Goal: Communication & Community: Ask a question

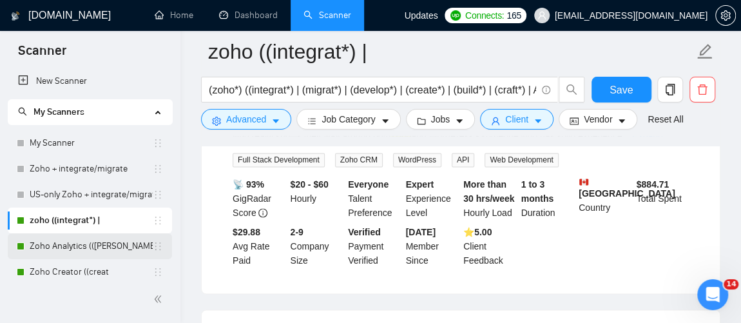
scroll to position [46, 0]
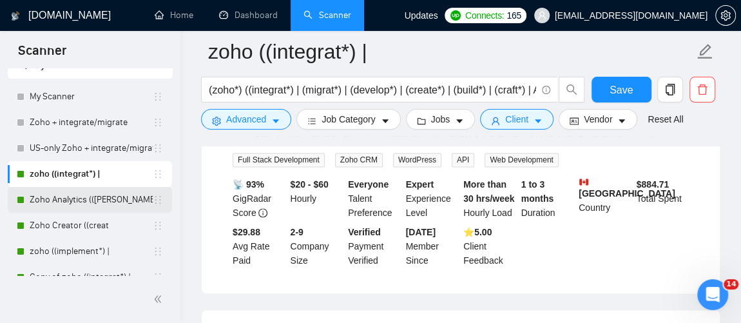
click at [75, 204] on link "Zoho Analytics (([PERSON_NAME]" at bounding box center [91, 200] width 123 height 26
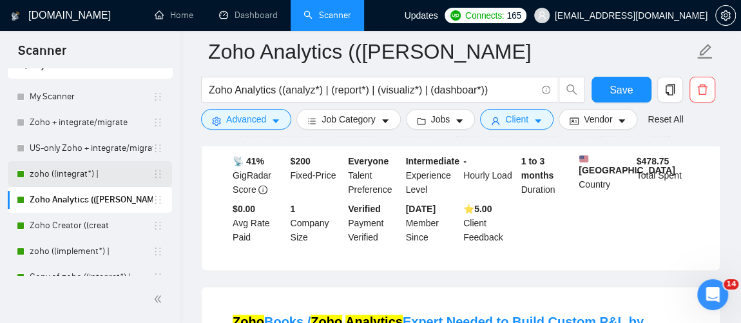
click at [55, 178] on link "zoho ((integrat*) |" at bounding box center [91, 174] width 123 height 26
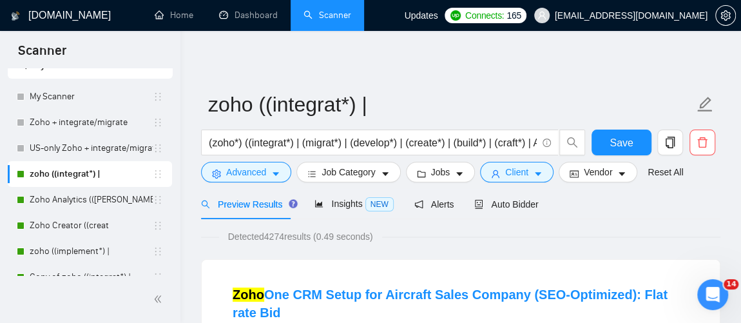
drag, startPoint x: 176, startPoint y: 146, endPoint x: 185, endPoint y: 190, distance: 45.4
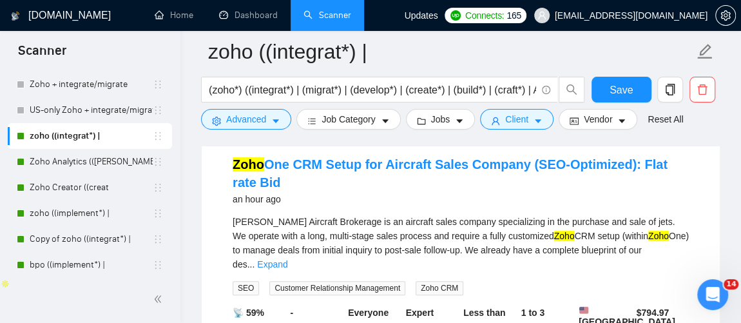
scroll to position [112, 0]
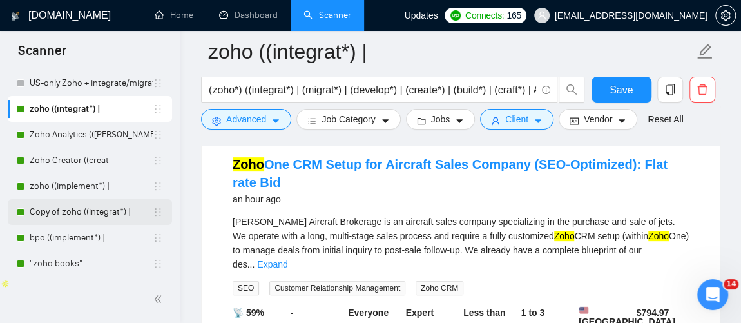
click at [63, 217] on link "Copy of zoho ((integrat*) |" at bounding box center [91, 212] width 123 height 26
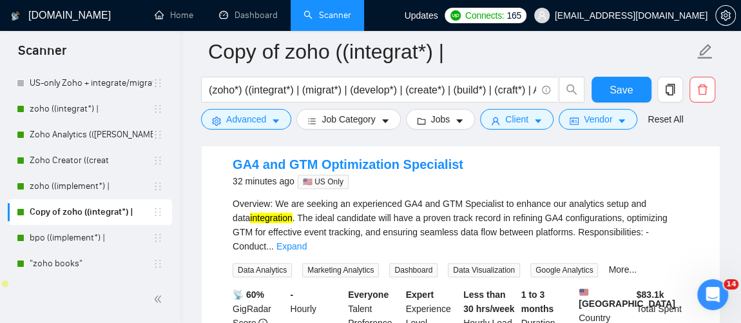
click at [702, 305] on div "Open Intercom Messenger" at bounding box center [713, 294] width 43 height 43
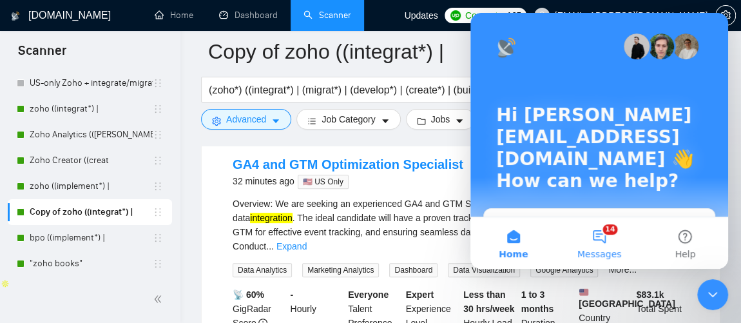
click at [594, 237] on button "14 Messages" at bounding box center [599, 243] width 86 height 52
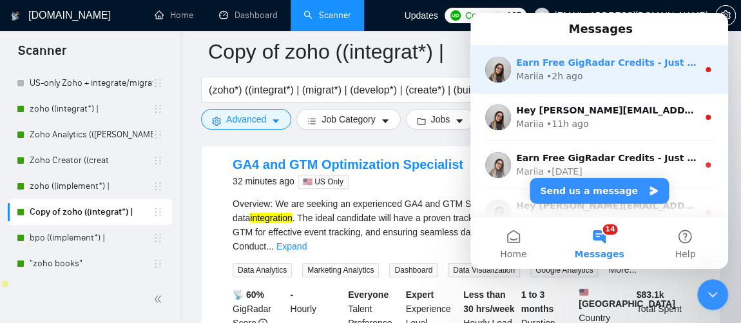
click at [560, 74] on div "• 2h ago" at bounding box center [565, 77] width 37 height 14
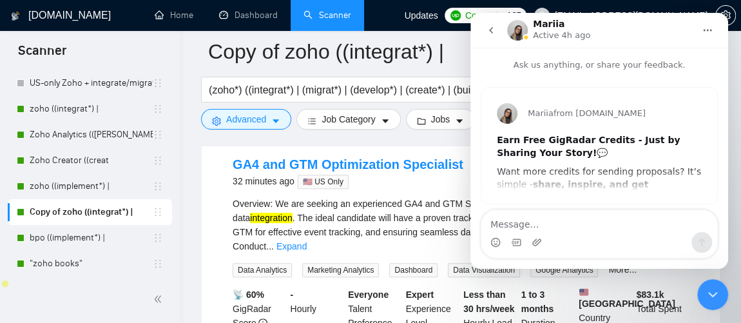
scroll to position [6, 0]
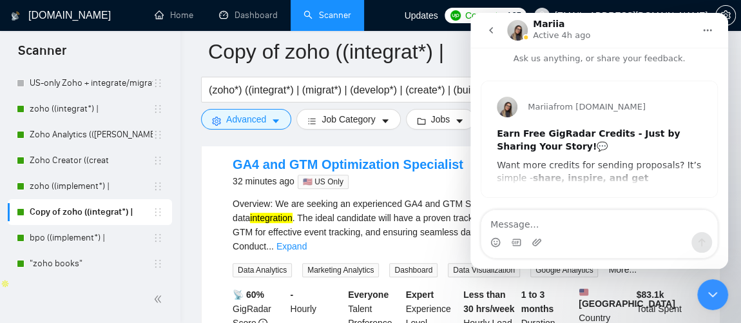
click at [576, 228] on textarea "Message…" at bounding box center [600, 221] width 236 height 22
type textarea "I"
click at [577, 168] on div "Mariia from [DOMAIN_NAME] Earn Free GigRadar Credits - Just by Sharing Your Sto…" at bounding box center [600, 139] width 236 height 116
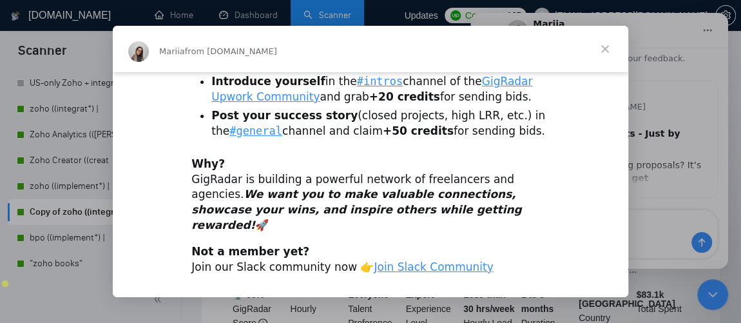
scroll to position [133, 0]
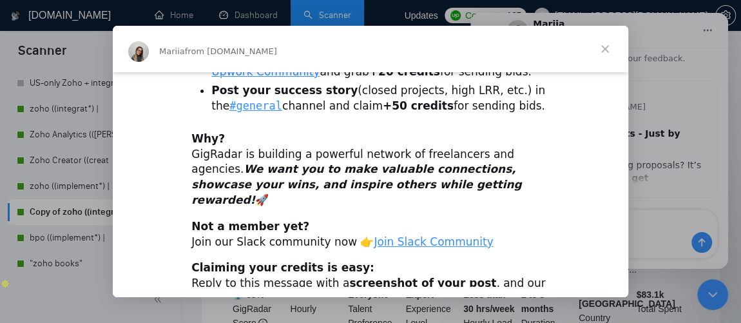
click at [607, 55] on span "Close" at bounding box center [605, 49] width 46 height 46
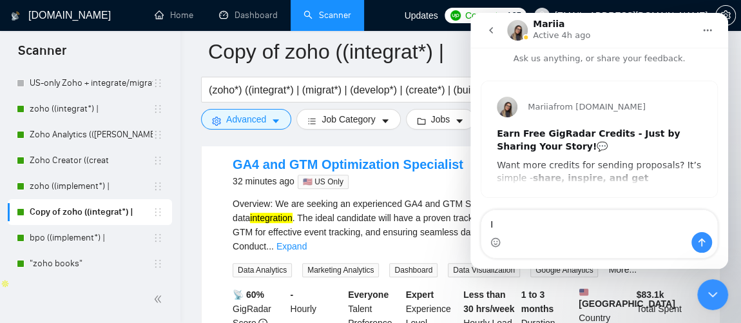
click at [567, 235] on div "Intercom messenger" at bounding box center [600, 242] width 236 height 21
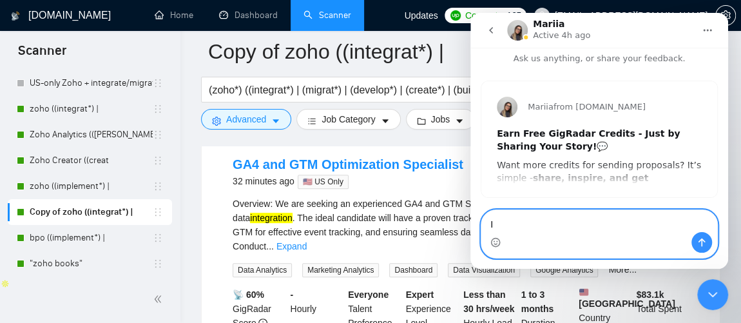
click at [541, 224] on textarea "I" at bounding box center [600, 221] width 236 height 22
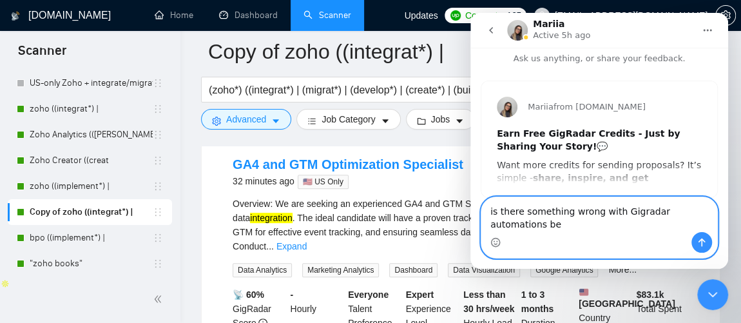
scroll to position [19, 0]
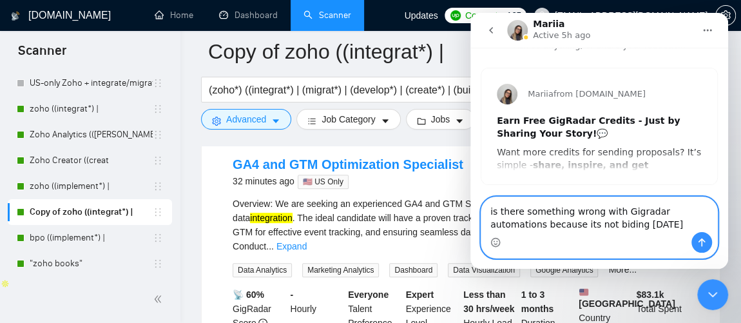
type textarea "is there something wrong with Gigradar automations because its not biding [DATE…"
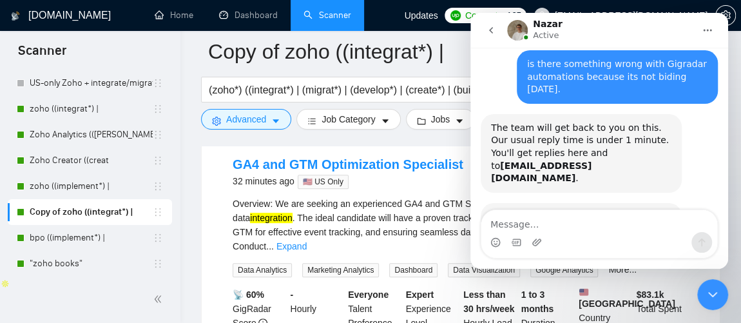
scroll to position [166, 0]
